Goal: Task Accomplishment & Management: Complete application form

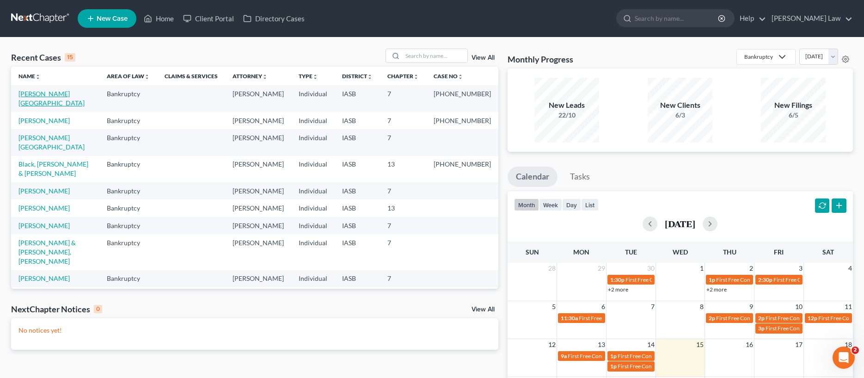
click at [44, 91] on link "[PERSON_NAME][GEOGRAPHIC_DATA]" at bounding box center [51, 98] width 66 height 17
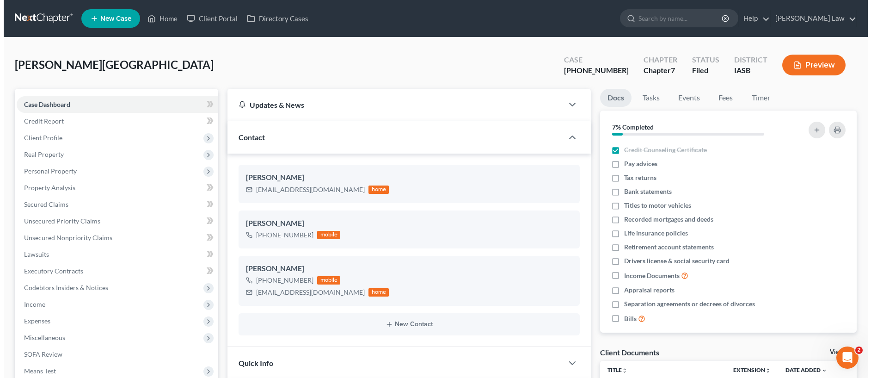
scroll to position [4728, 0]
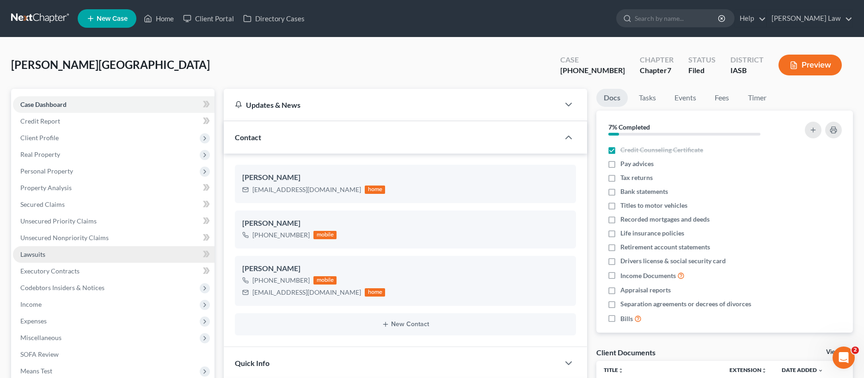
click at [22, 253] on span "Lawsuits" at bounding box center [32, 254] width 25 height 8
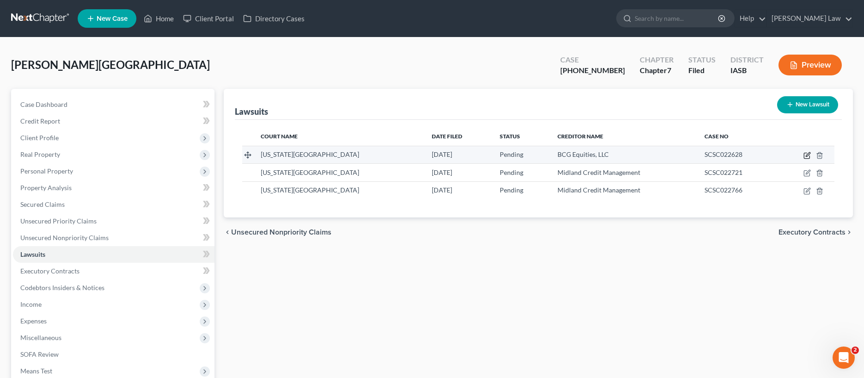
click at [808, 152] on icon "button" at bounding box center [806, 155] width 7 height 7
select select "16"
select select "0"
select select "1"
select select "52"
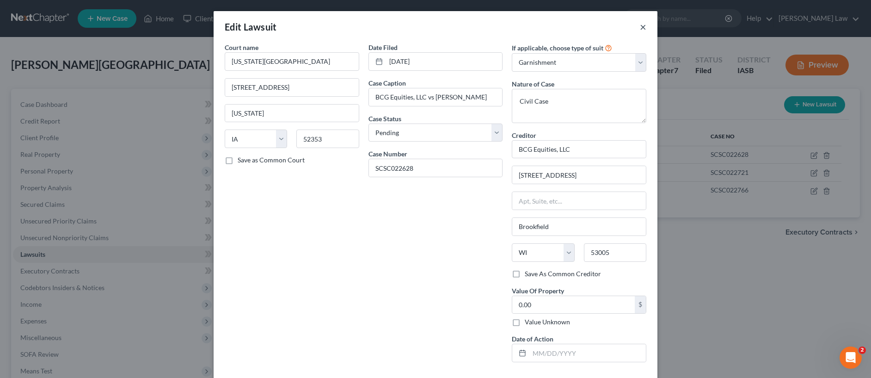
click at [640, 28] on button "×" at bounding box center [643, 26] width 6 height 11
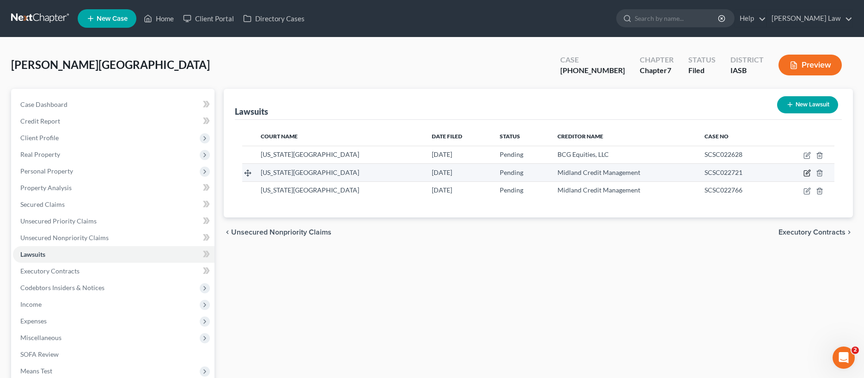
click at [806, 170] on icon "button" at bounding box center [806, 172] width 7 height 7
select select "16"
select select "0"
select select "1"
select select "23"
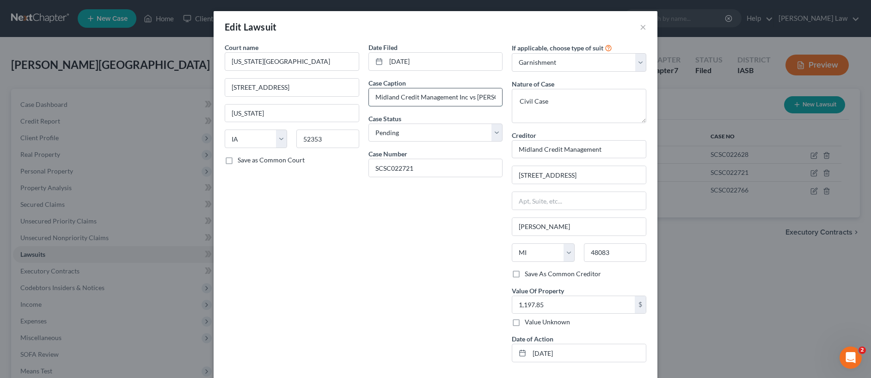
click at [485, 97] on input "Midland Credit Management Inc vs [PERSON_NAME]" at bounding box center [436, 97] width 134 height 18
click at [643, 23] on button "×" at bounding box center [643, 26] width 6 height 11
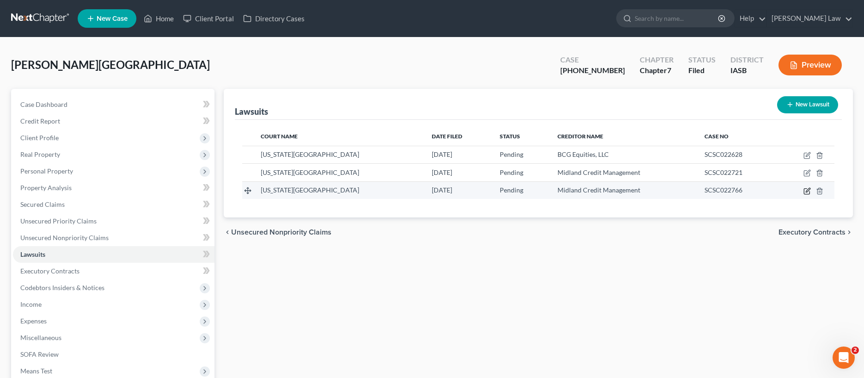
click at [810, 188] on icon "button" at bounding box center [806, 190] width 7 height 7
select select "16"
select select "0"
select select "1"
select select "23"
